Goal: Navigation & Orientation: Find specific page/section

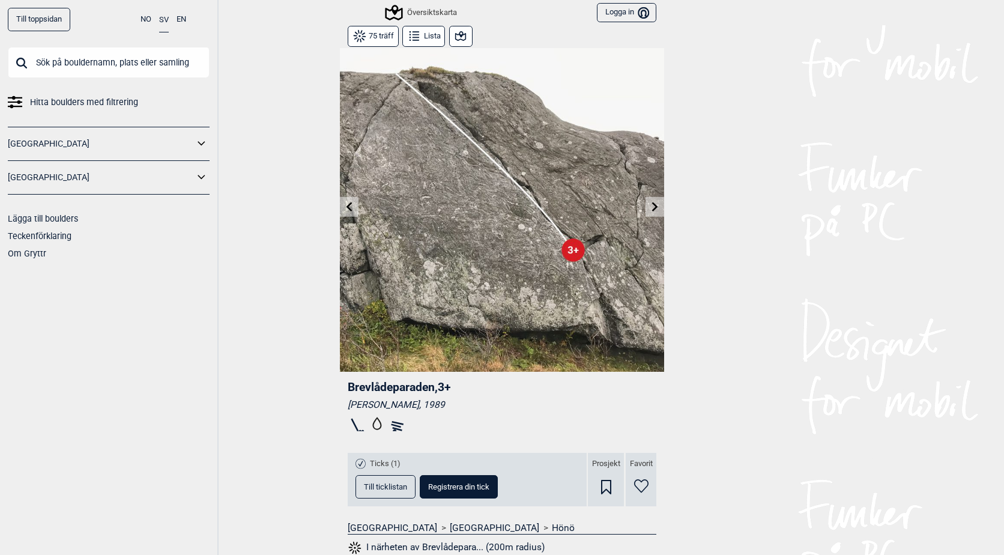
click at [431, 37] on button "Lista" at bounding box center [424, 36] width 43 height 21
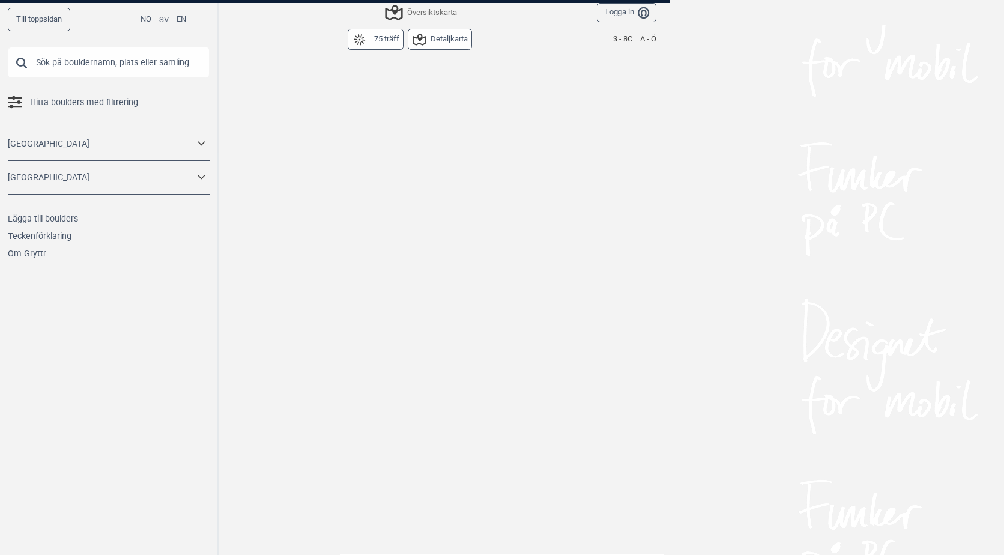
scroll to position [219, 0]
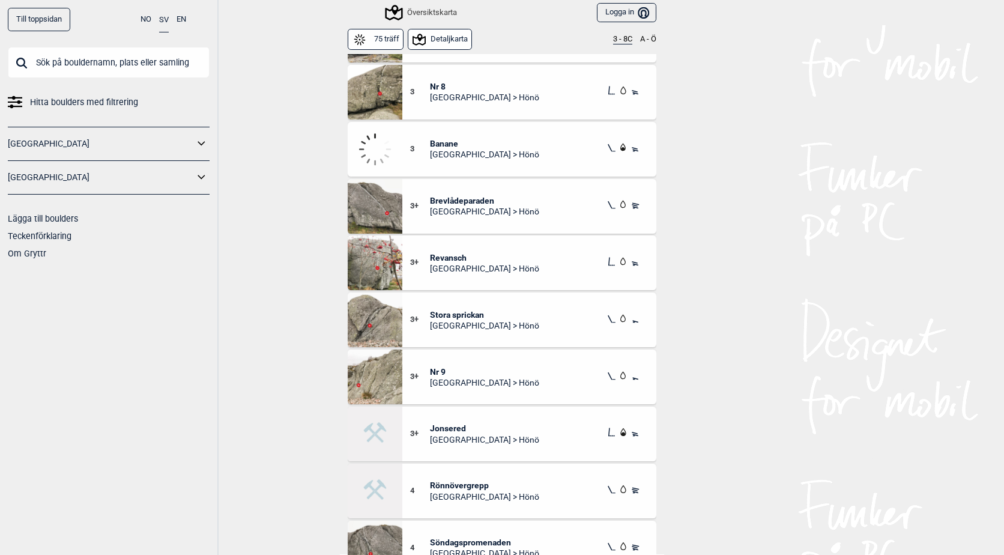
scroll to position [99, 0]
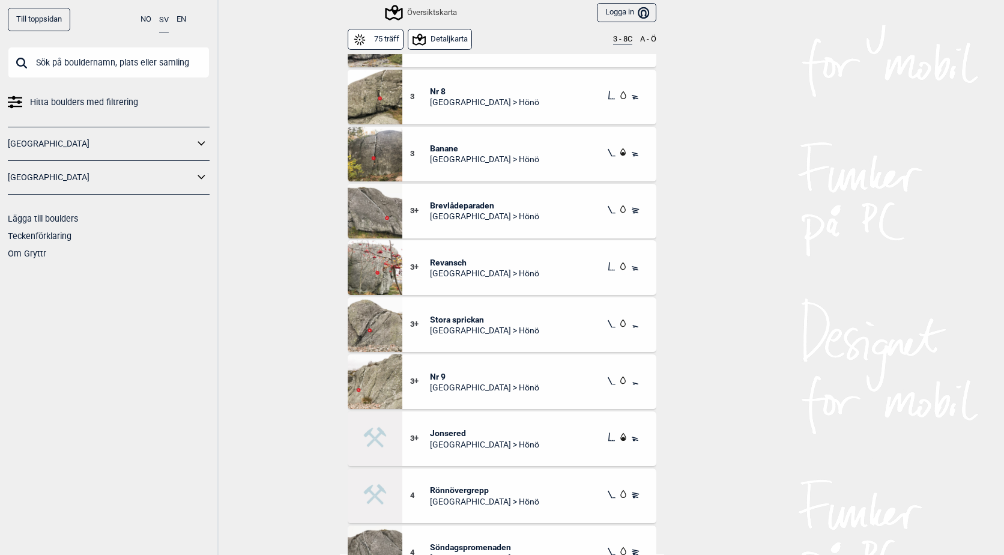
click at [412, 154] on span "3" at bounding box center [420, 154] width 20 height 10
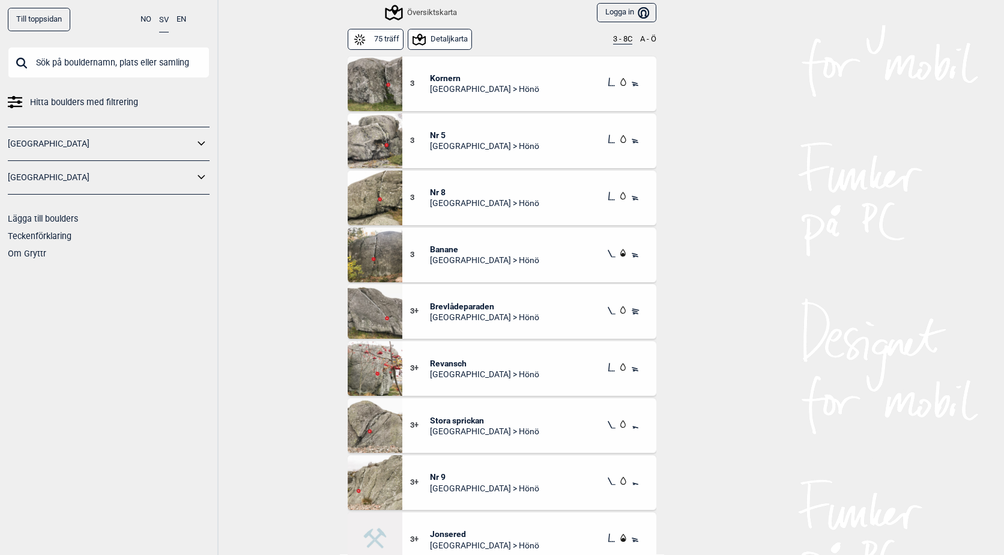
click at [440, 373] on span "[GEOGRAPHIC_DATA] > Hönö" at bounding box center [484, 374] width 109 height 11
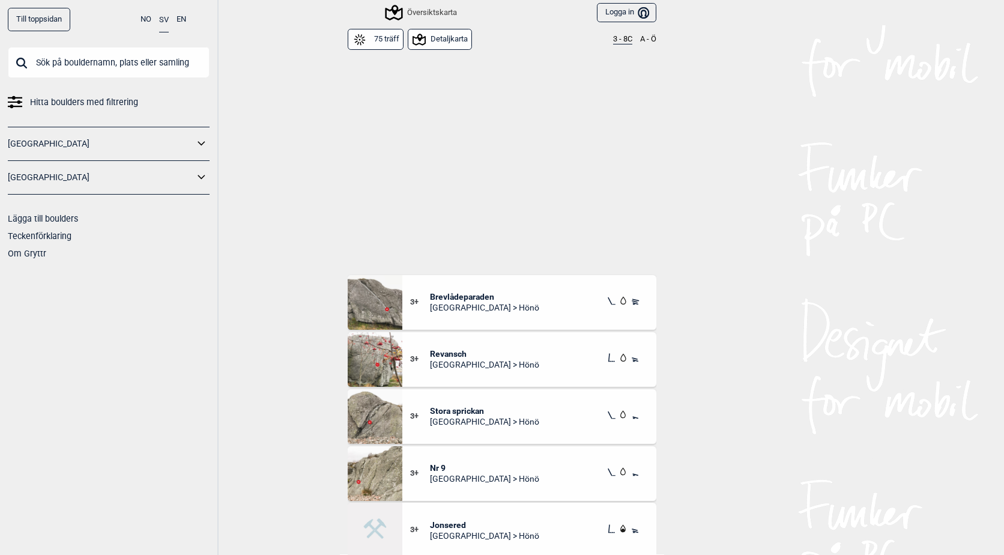
scroll to position [219, 0]
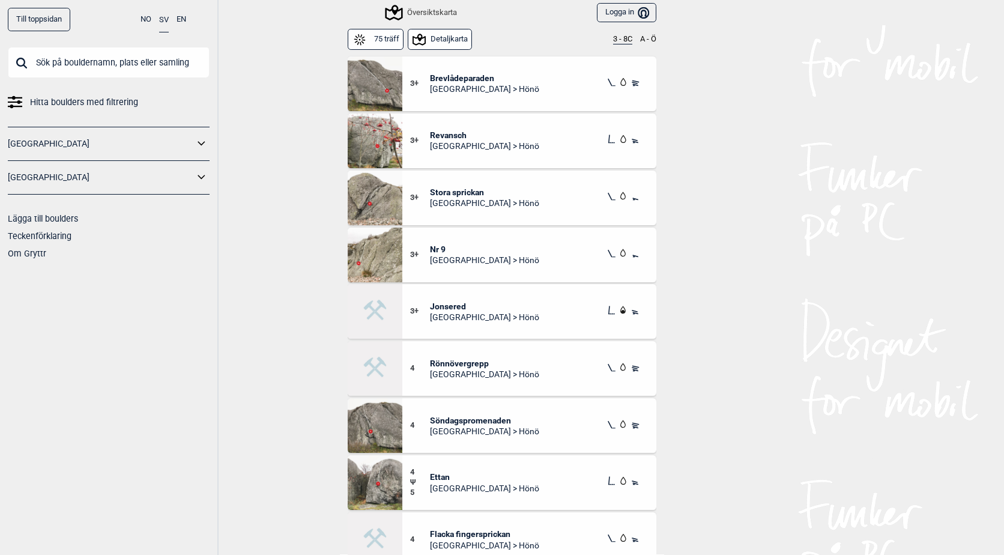
click at [444, 257] on span "[GEOGRAPHIC_DATA] > Hönö" at bounding box center [484, 260] width 109 height 11
